Goal: Use online tool/utility: Use online tool/utility

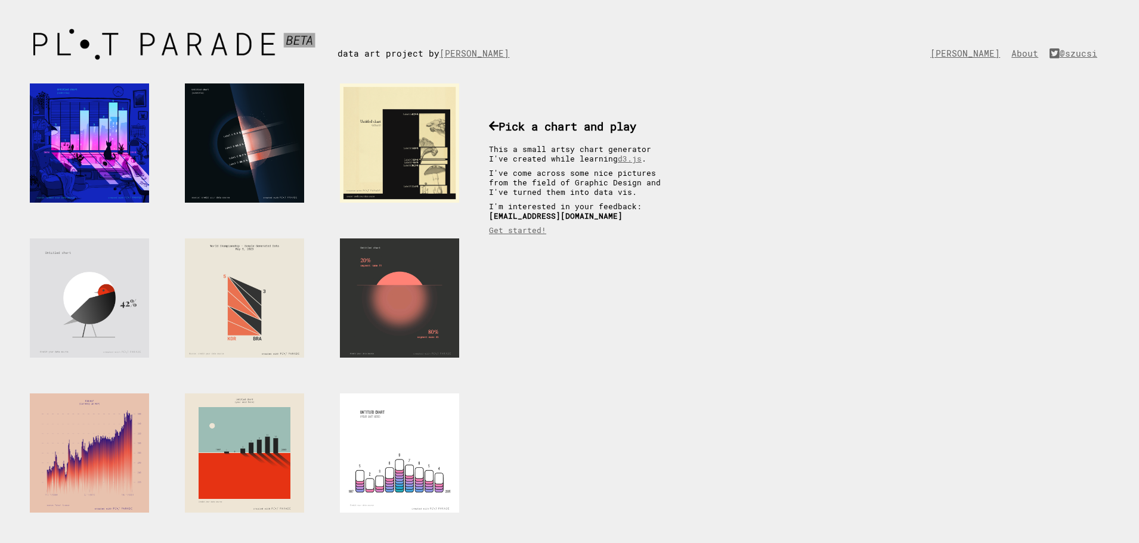
click at [376, 283] on div at bounding box center [399, 297] width 119 height 119
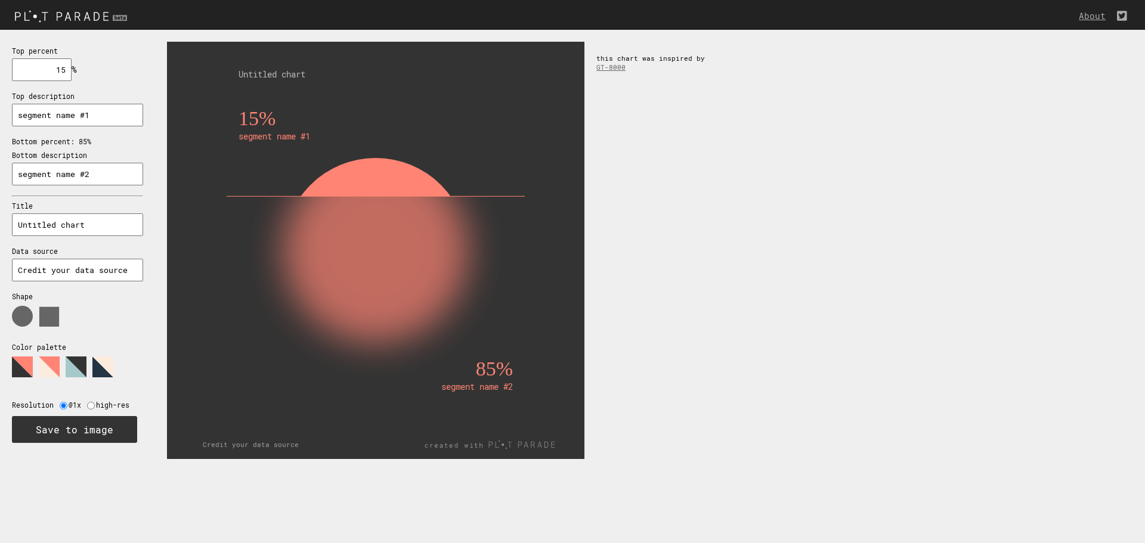
click at [356, 206] on rect at bounding box center [375, 333] width 274 height 274
click at [75, 367] on polygon at bounding box center [76, 366] width 21 height 21
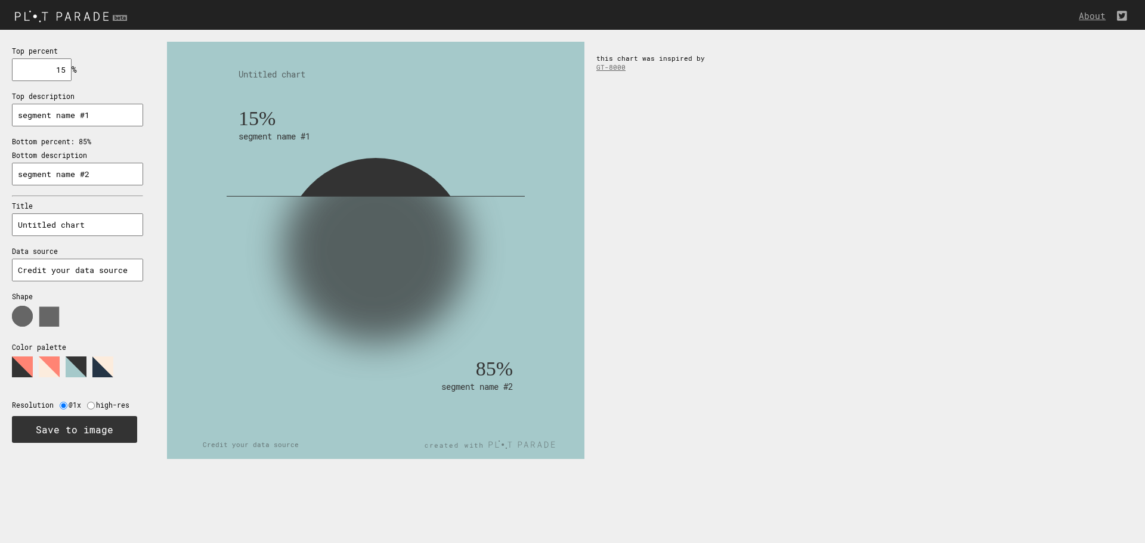
click at [96, 367] on polygon at bounding box center [102, 366] width 21 height 21
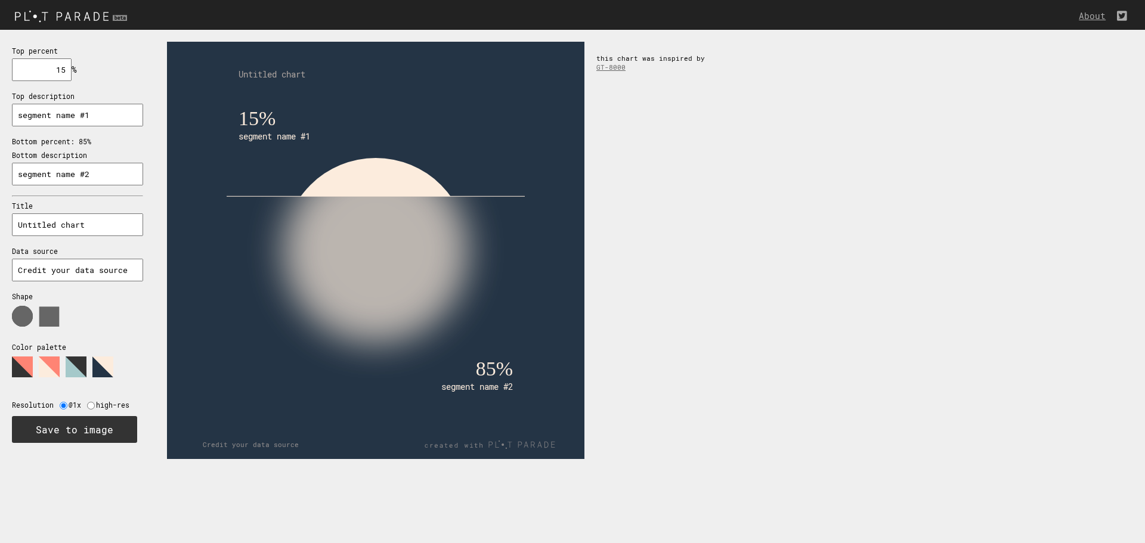
drag, startPoint x: 313, startPoint y: 195, endPoint x: 303, endPoint y: 215, distance: 22.7
click at [303, 215] on g "15% segment name #1 85% segment name #2" at bounding box center [376, 288] width 298 height 363
drag, startPoint x: 61, startPoint y: 69, endPoint x: 35, endPoint y: 69, distance: 26.2
click at [35, 69] on input "15" at bounding box center [42, 69] width 60 height 23
click at [58, 66] on input "15" at bounding box center [42, 69] width 60 height 23
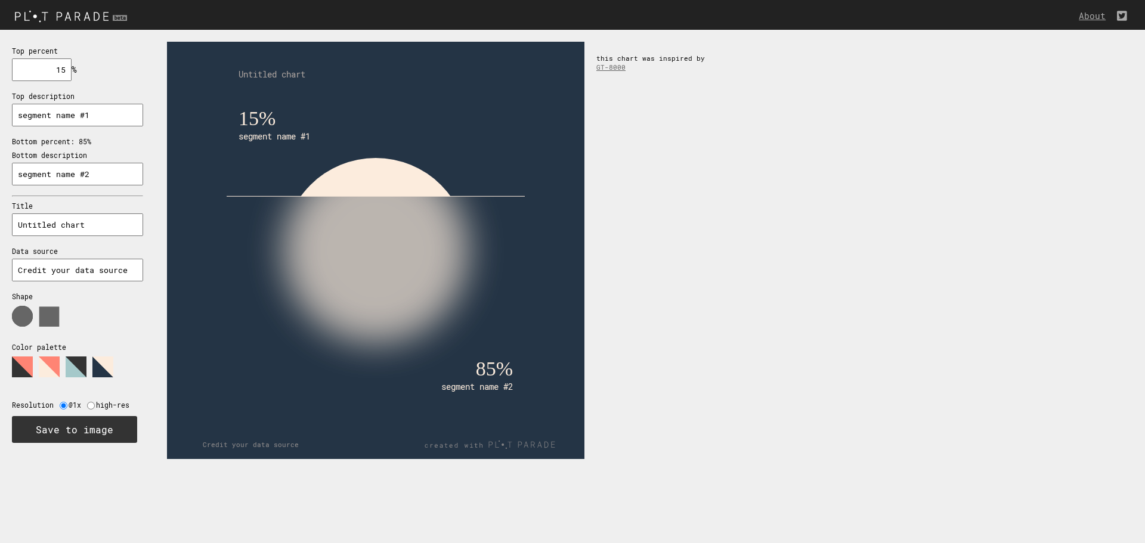
drag, startPoint x: 47, startPoint y: 69, endPoint x: 82, endPoint y: 72, distance: 35.3
click at [82, 72] on div "Top percent 15 % needs to be between 0% and 100% Top description segment name #…" at bounding box center [77, 244] width 155 height 428
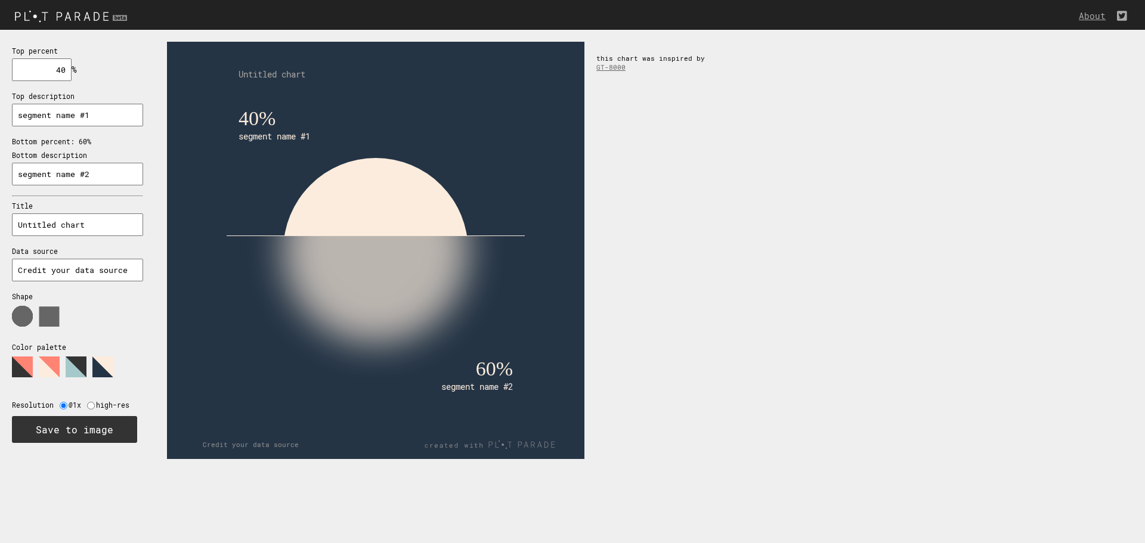
type input "40"
